Goal: Information Seeking & Learning: Get advice/opinions

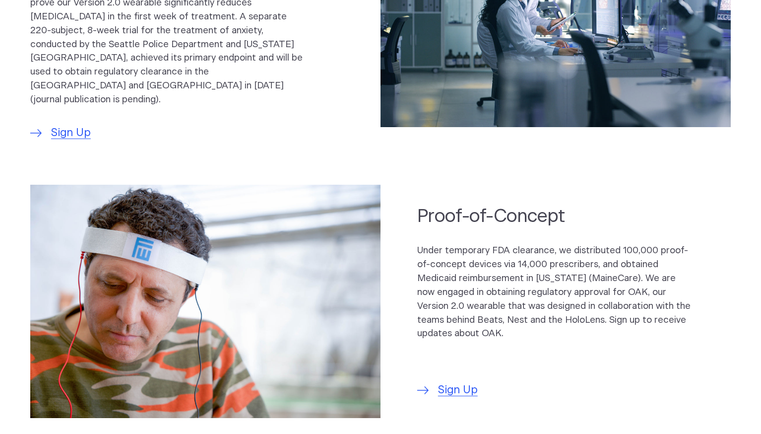
scroll to position [607, 0]
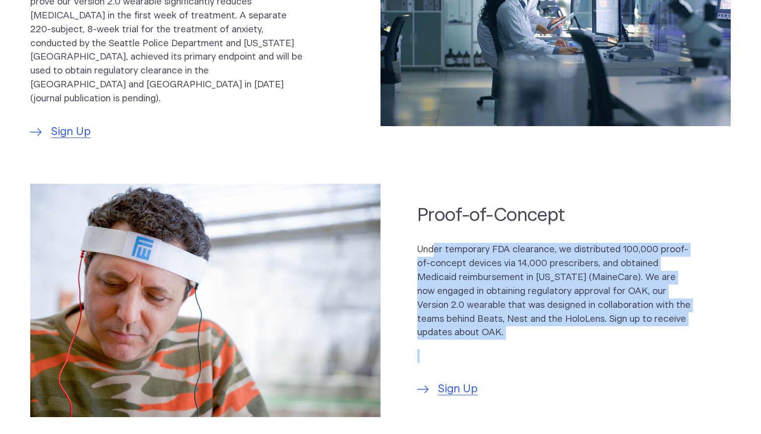
drag, startPoint x: 448, startPoint y: 221, endPoint x: 591, endPoint y: 319, distance: 173.5
click at [591, 319] on div "Under temporary FDA clearance, we distributed 100,000 proof-of-concept devices …" at bounding box center [555, 303] width 276 height 120
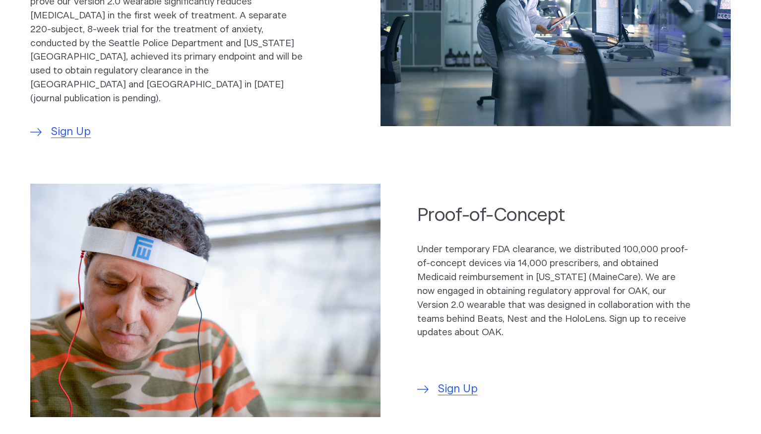
click at [591, 319] on div "Under temporary FDA clearance, we distributed 100,000 proof-of-concept devices …" at bounding box center [555, 303] width 276 height 120
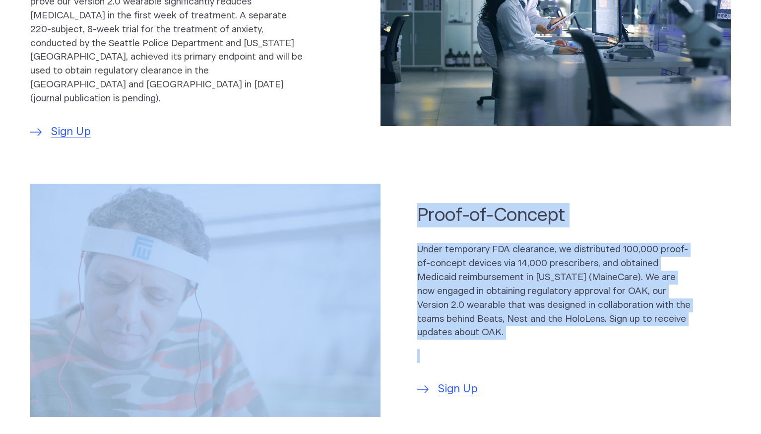
drag, startPoint x: 591, startPoint y: 319, endPoint x: 396, endPoint y: 165, distance: 248.4
click at [396, 174] on section "Proof-of-Concept Under temporary FDA clearance, we distributed 100,000 proof-of…" at bounding box center [380, 300] width 761 height 252
click at [487, 307] on p "Under temporary FDA clearance, we distributed 100,000 proof-of-concept devices …" at bounding box center [555, 291] width 276 height 97
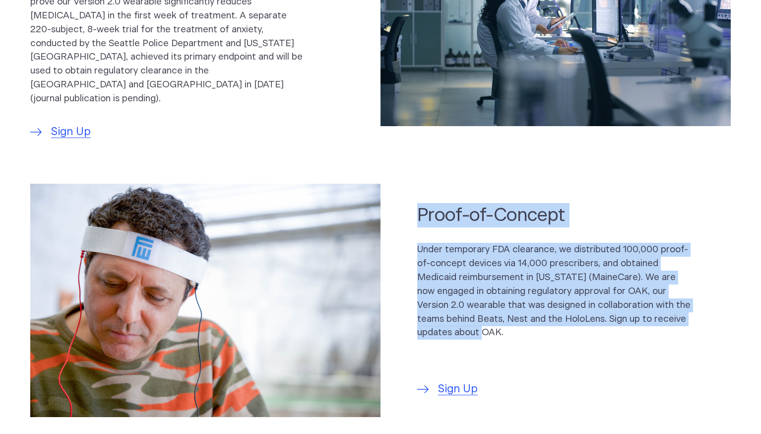
drag, startPoint x: 487, startPoint y: 307, endPoint x: 408, endPoint y: 184, distance: 146.6
click at [408, 184] on section "Proof-of-Concept Under temporary FDA clearance, we distributed 100,000 proof-of…" at bounding box center [380, 300] width 761 height 252
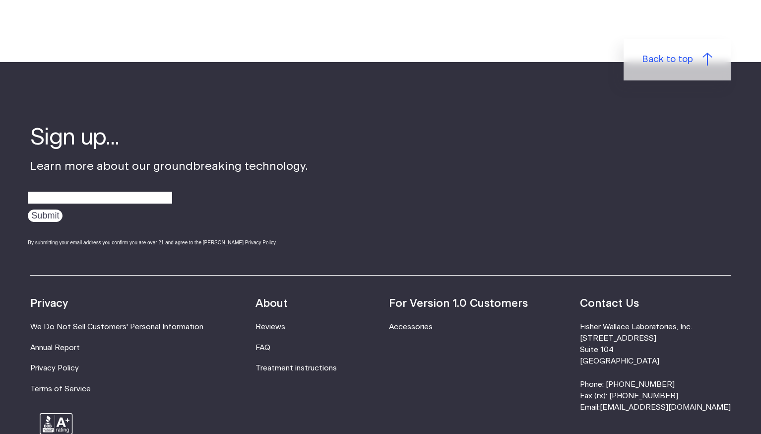
scroll to position [3087, 0]
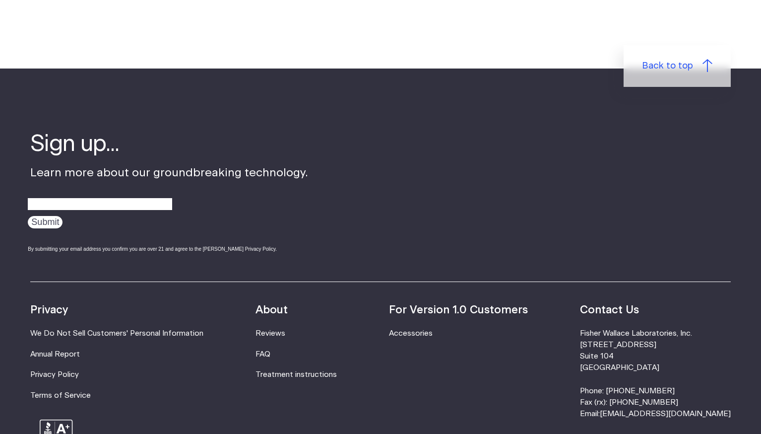
click at [554, 129] on div "Sign up... Learn more about our groundbreaking technology. Submit By submitting…" at bounding box center [362, 205] width 665 height 152
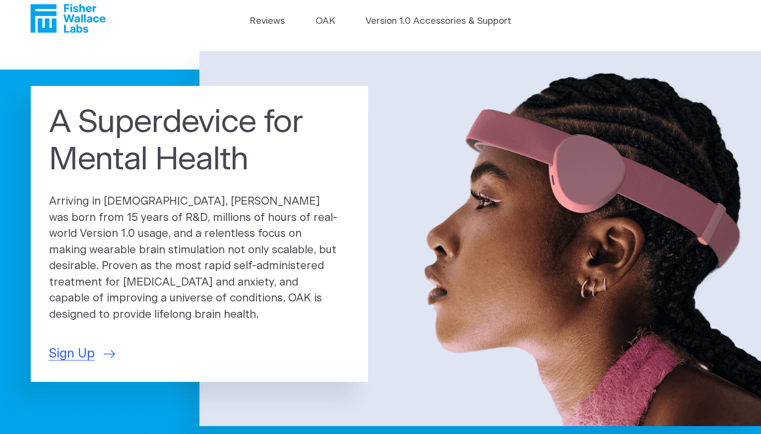
scroll to position [0, 0]
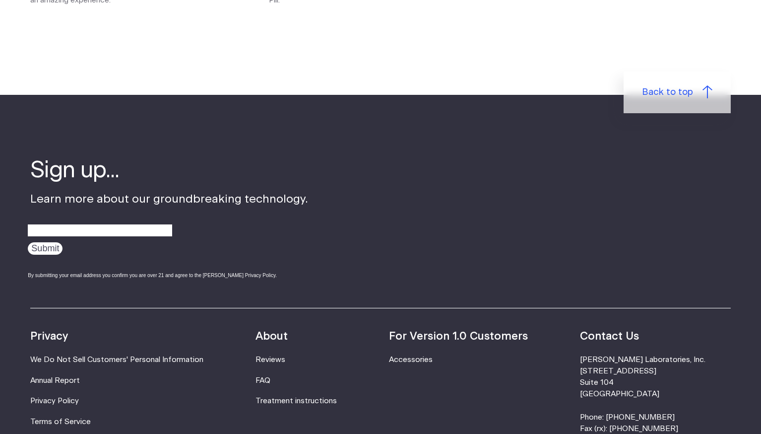
scroll to position [1721, 0]
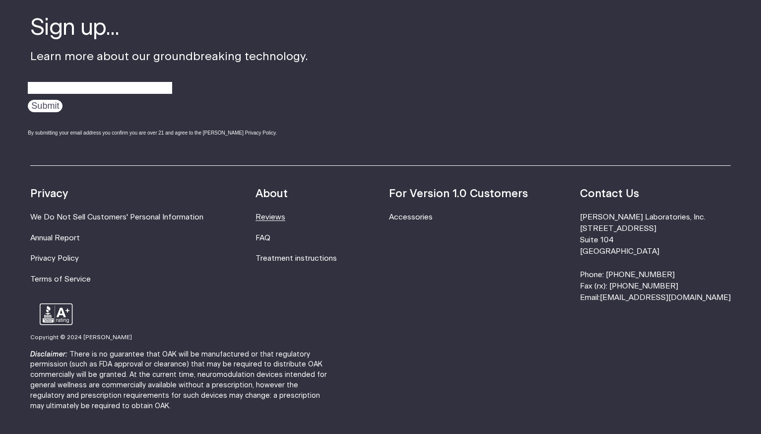
click at [285, 213] on link "Reviews" at bounding box center [271, 216] width 30 height 7
